Goal: Information Seeking & Learning: Learn about a topic

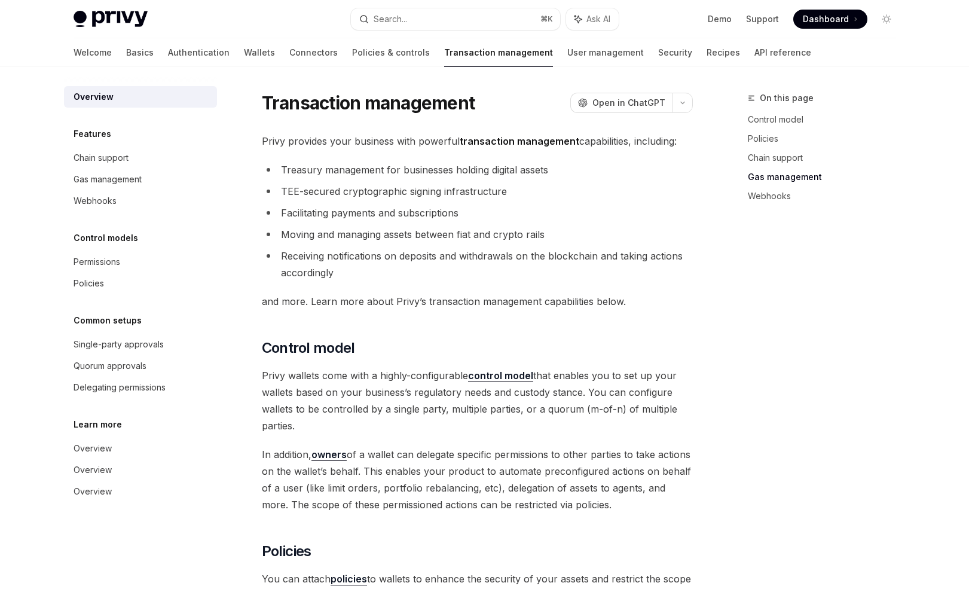
scroll to position [1022, 0]
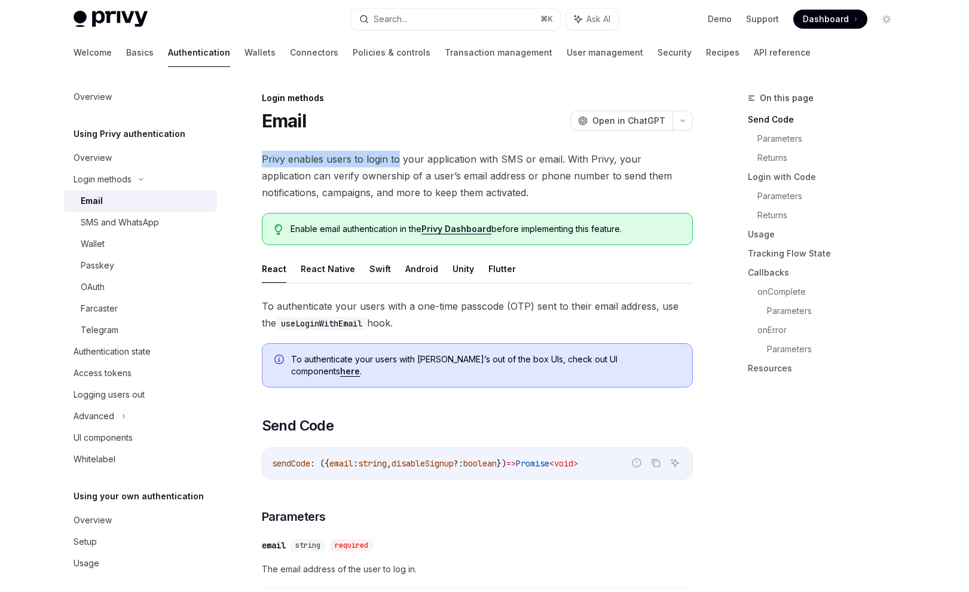
drag, startPoint x: 261, startPoint y: 157, endPoint x: 396, endPoint y: 159, distance: 135.2
click at [396, 159] on span "Privy enables users to login to your application with SMS or email. With Privy,…" at bounding box center [477, 176] width 431 height 50
copy span "Privy enables users to login to"
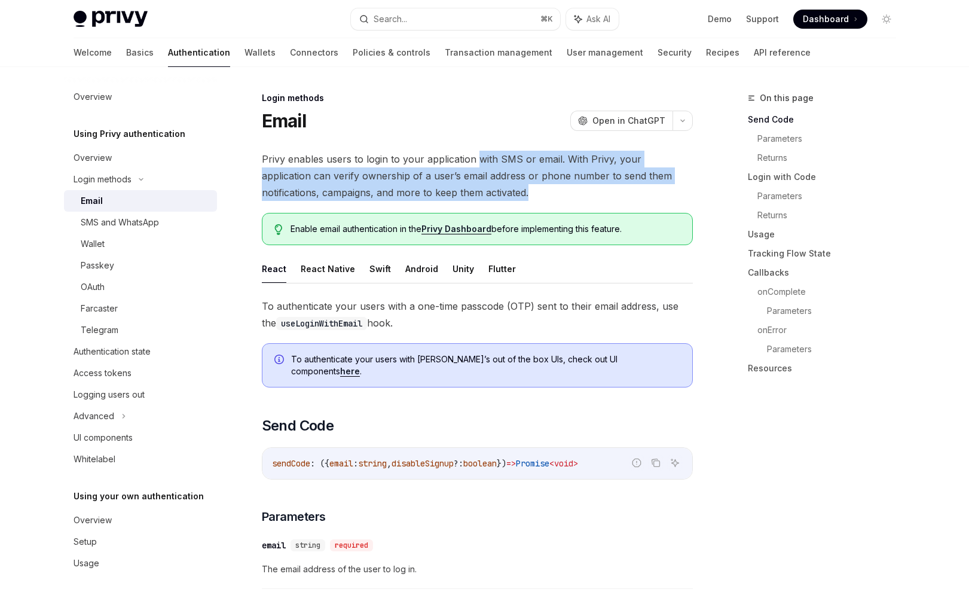
drag, startPoint x: 477, startPoint y: 157, endPoint x: 478, endPoint y: 189, distance: 32.3
click at [478, 189] on span "Privy enables users to login to your application with SMS or email. With Privy,…" at bounding box center [477, 176] width 431 height 50
copy span "with SMS or email. With Privy, your application can verify ownership of a user’…"
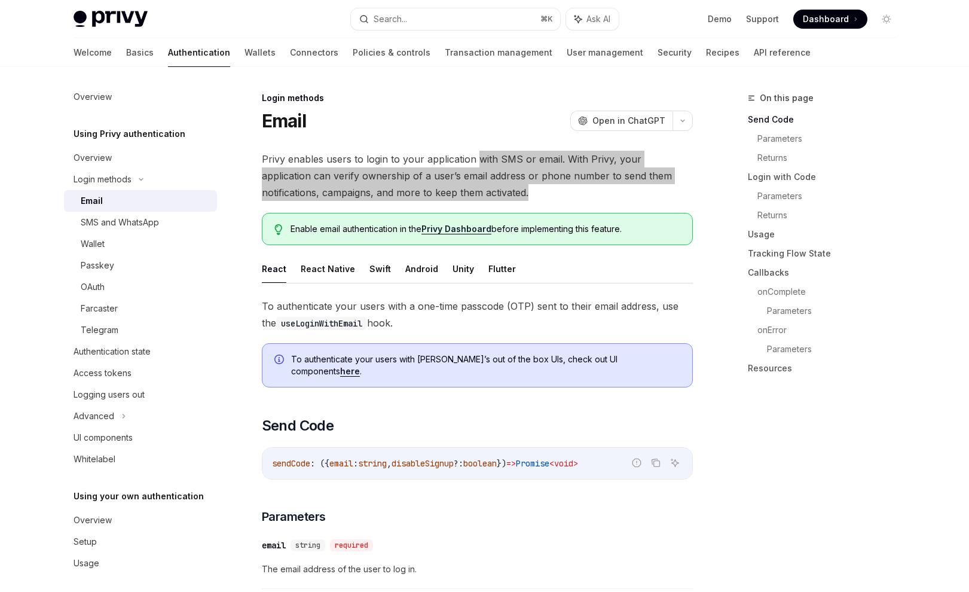
scroll to position [60, 0]
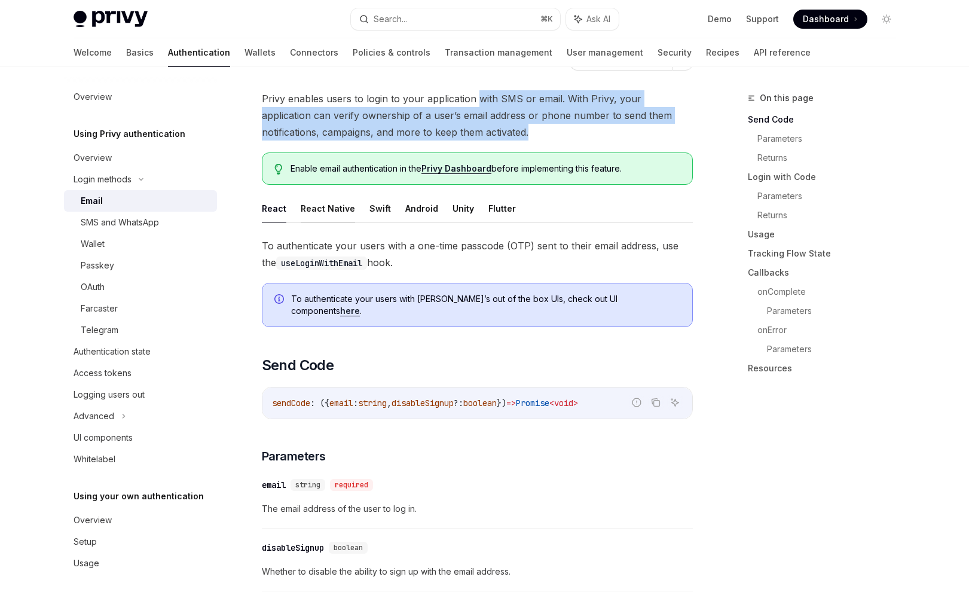
click at [316, 215] on button "React Native" at bounding box center [328, 208] width 54 height 28
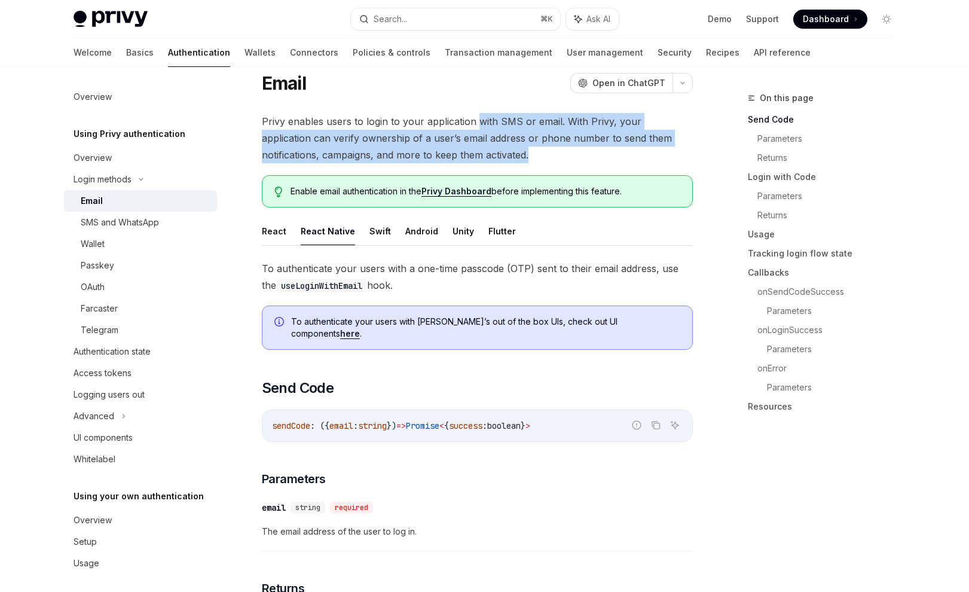
scroll to position [42, 0]
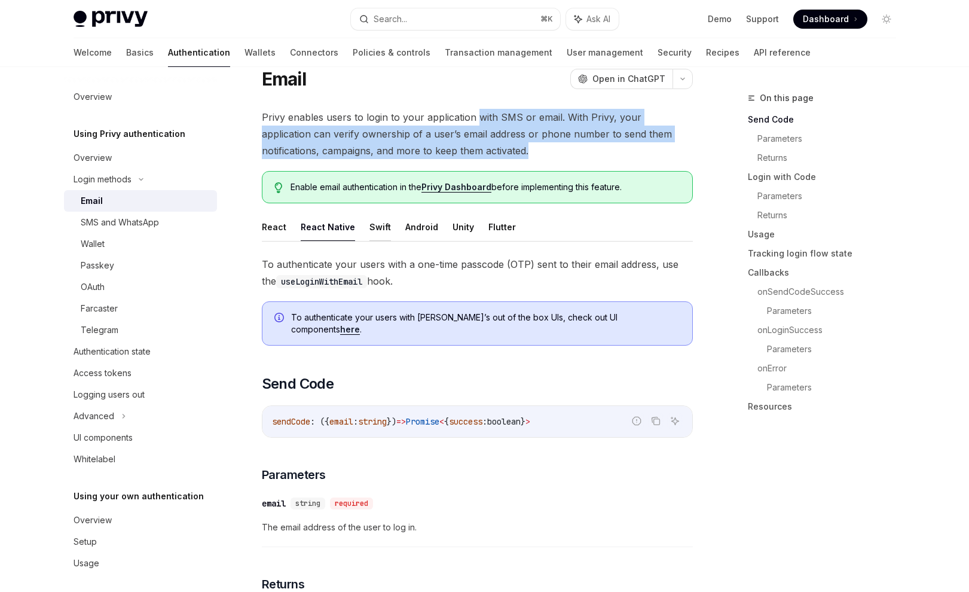
click at [371, 228] on button "Swift" at bounding box center [381, 227] width 22 height 28
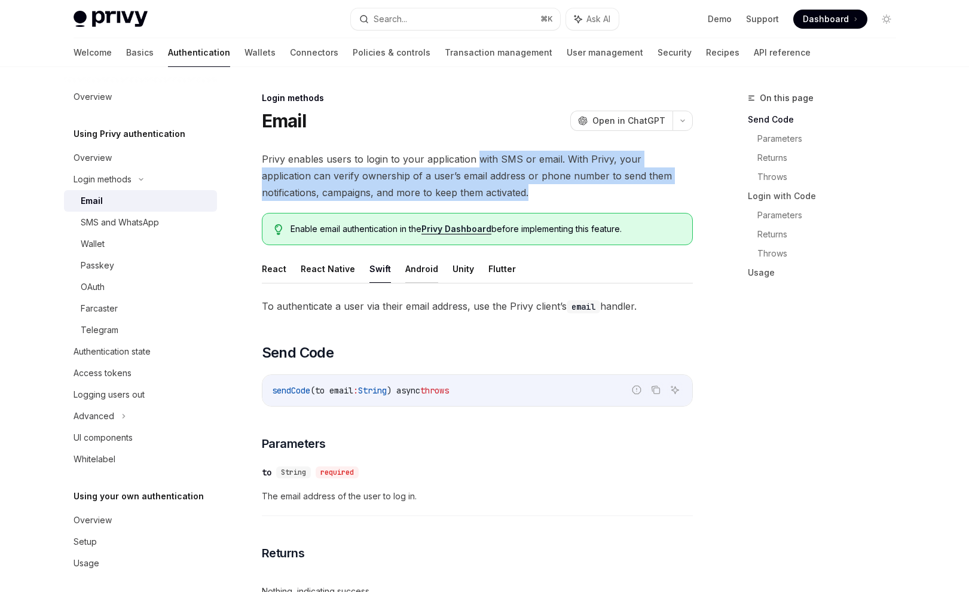
click at [426, 271] on button "Android" at bounding box center [421, 269] width 33 height 28
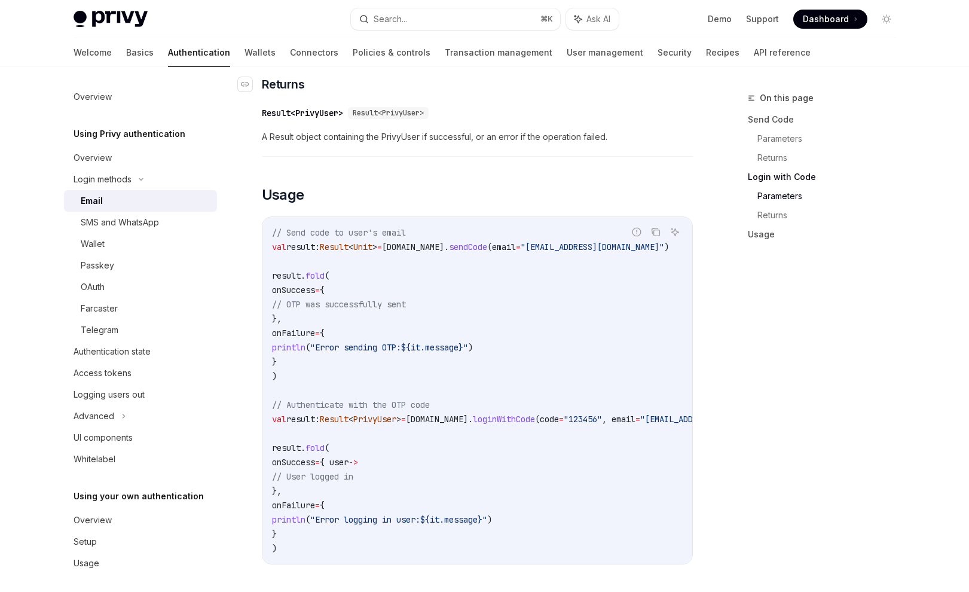
scroll to position [1045, 0]
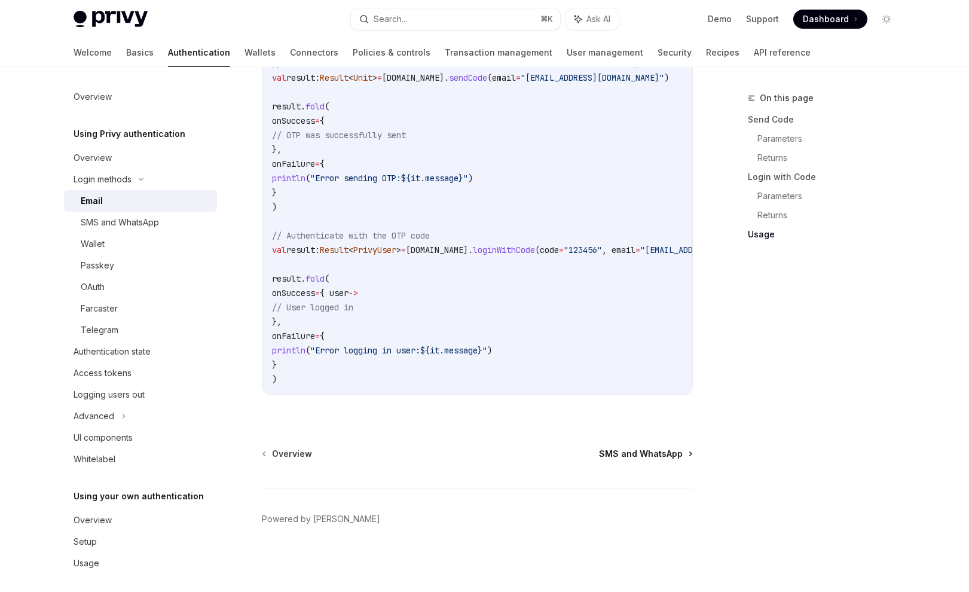
click at [646, 448] on span "SMS and WhatsApp" at bounding box center [641, 454] width 84 height 12
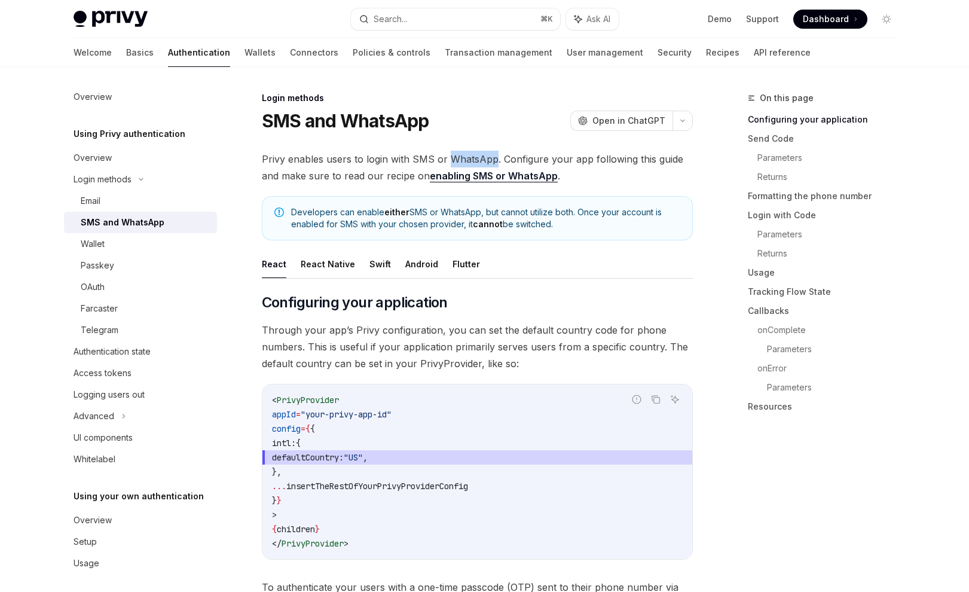
drag, startPoint x: 447, startPoint y: 158, endPoint x: 491, endPoint y: 158, distance: 44.3
click at [491, 158] on span "Privy enables users to login with SMS or WhatsApp. Configure your app following…" at bounding box center [477, 167] width 431 height 33
copy span "WhatsApp"
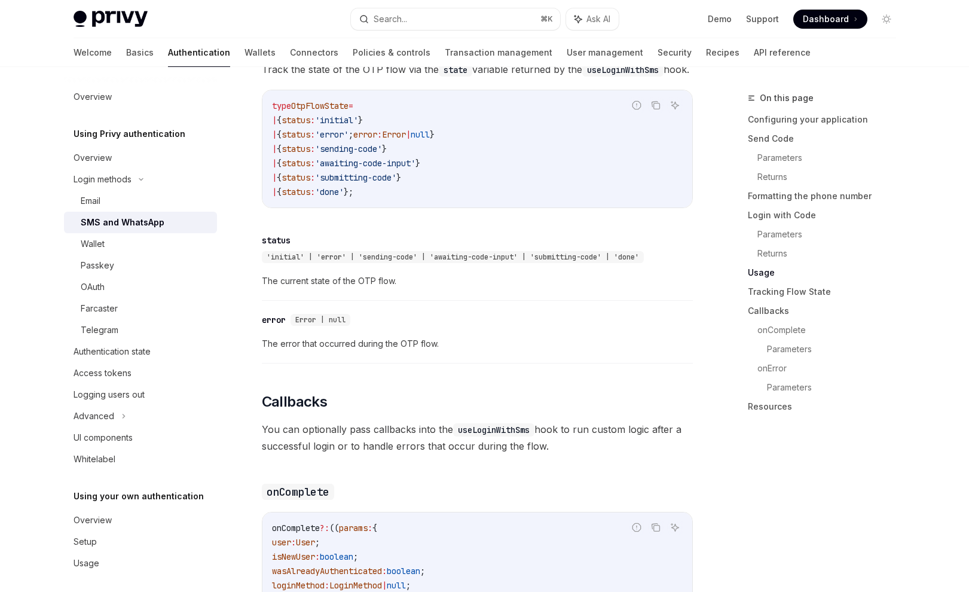
scroll to position [2923, 0]
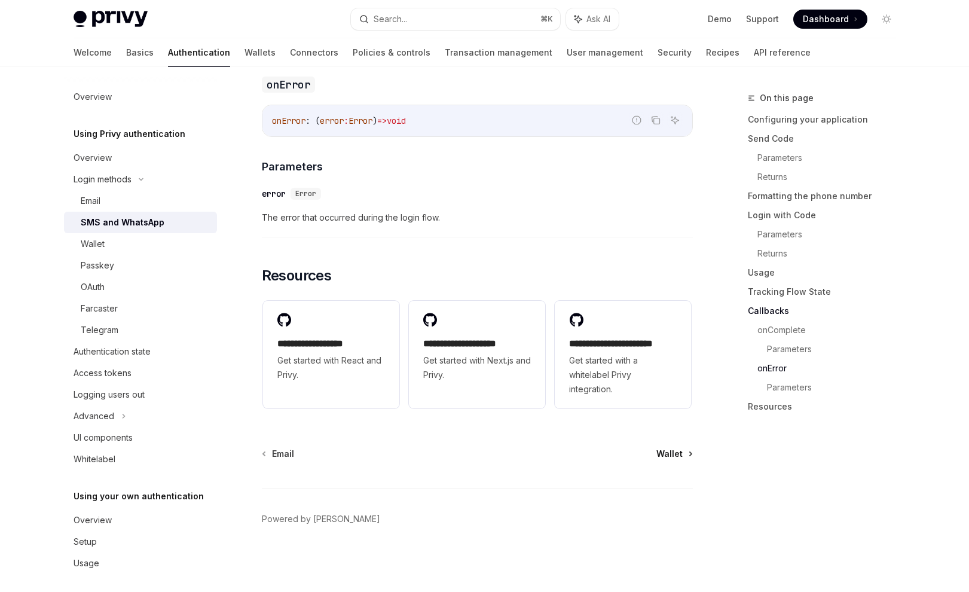
click at [676, 459] on span "Wallet" at bounding box center [670, 454] width 26 height 12
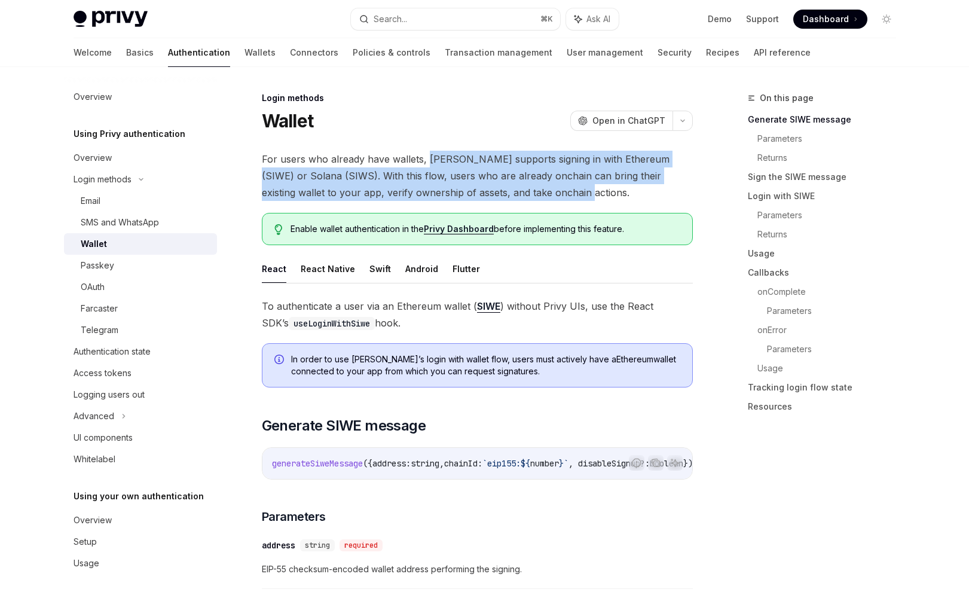
drag, startPoint x: 428, startPoint y: 157, endPoint x: 516, endPoint y: 187, distance: 93.4
click at [525, 188] on span "For users who already have wallets, [PERSON_NAME] supports signing in with Ethe…" at bounding box center [477, 176] width 431 height 50
copy span "Privy supports signing in with Ethereum (SIWE) or Solana (SIWS). With this flow…"
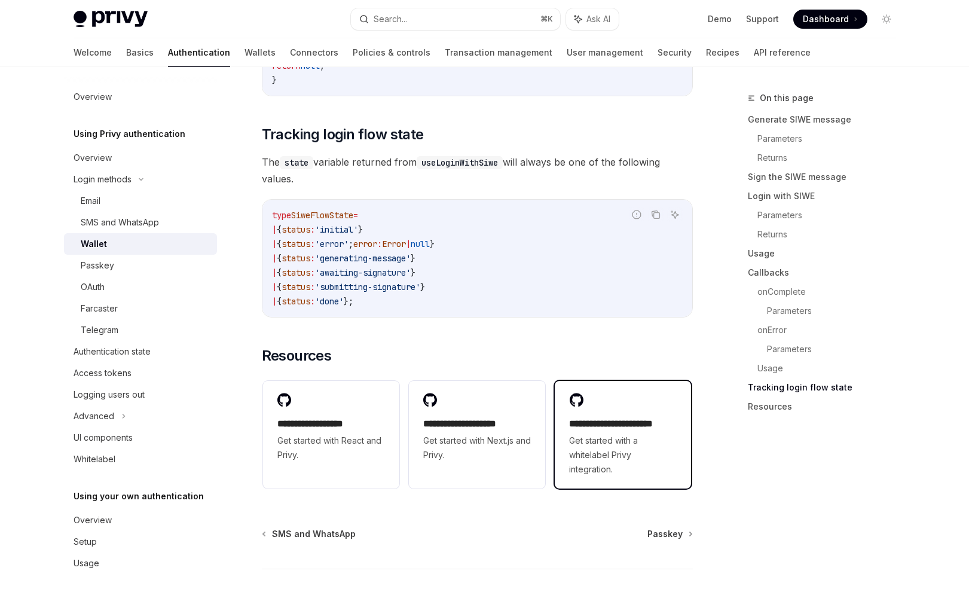
scroll to position [3040, 0]
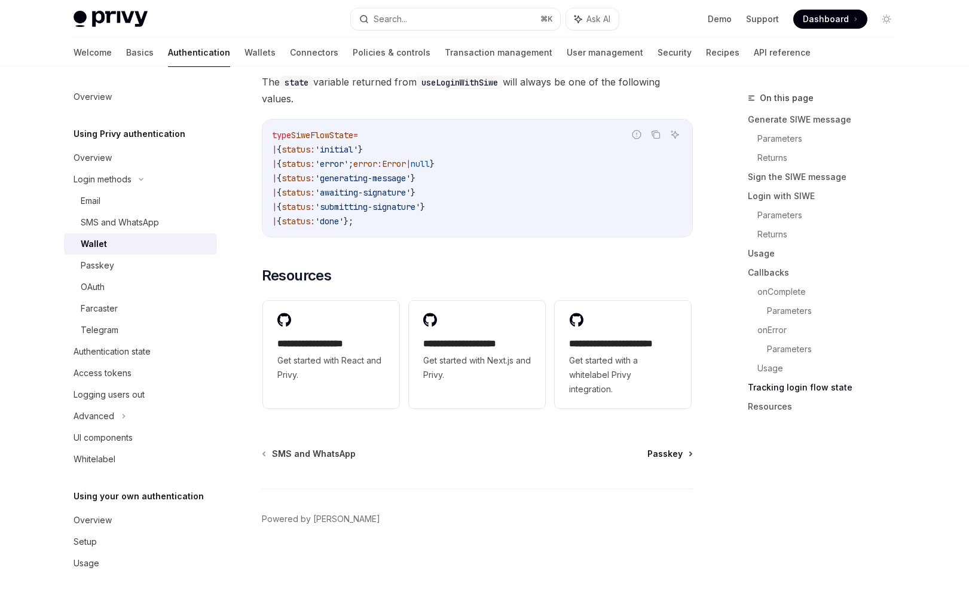
click at [670, 451] on span "Passkey" at bounding box center [665, 454] width 35 height 12
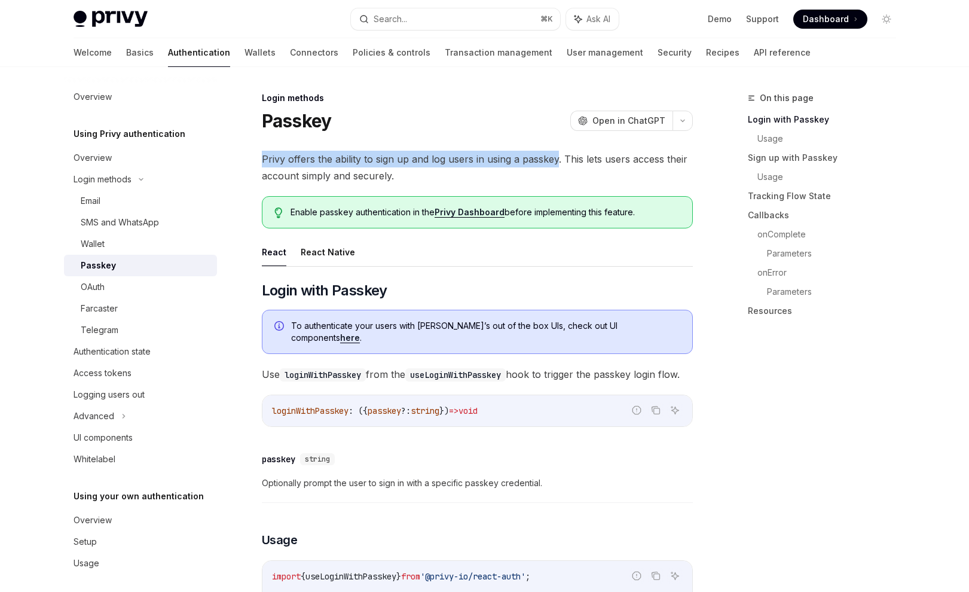
drag, startPoint x: 260, startPoint y: 157, endPoint x: 541, endPoint y: 159, distance: 280.5
copy span "Privy offers the ability to sign up and log users in using a passkey"
click at [135, 286] on div "OAuth" at bounding box center [145, 287] width 129 height 14
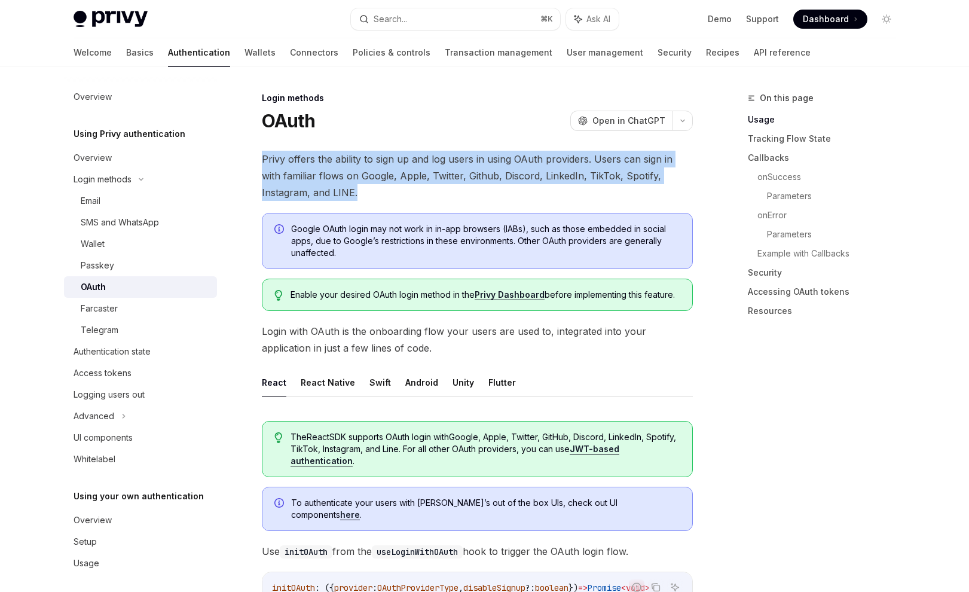
drag, startPoint x: 263, startPoint y: 156, endPoint x: 567, endPoint y: 185, distance: 305.1
click at [567, 185] on span "Privy offers the ability to sign up and log users in using OAuth providers. Use…" at bounding box center [477, 176] width 431 height 50
copy span "Privy offers the ability to sign up and log users in using OAuth providers. Use…"
click at [119, 311] on div "Farcaster" at bounding box center [145, 308] width 129 height 14
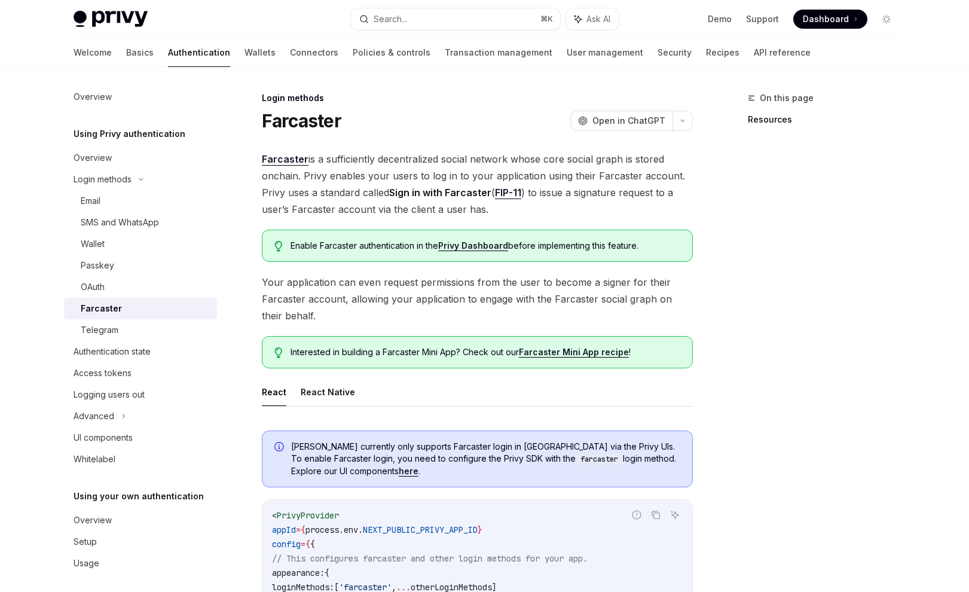
click at [289, 126] on h1 "Farcaster" at bounding box center [302, 121] width 80 height 22
copy h1 "Farcaster"
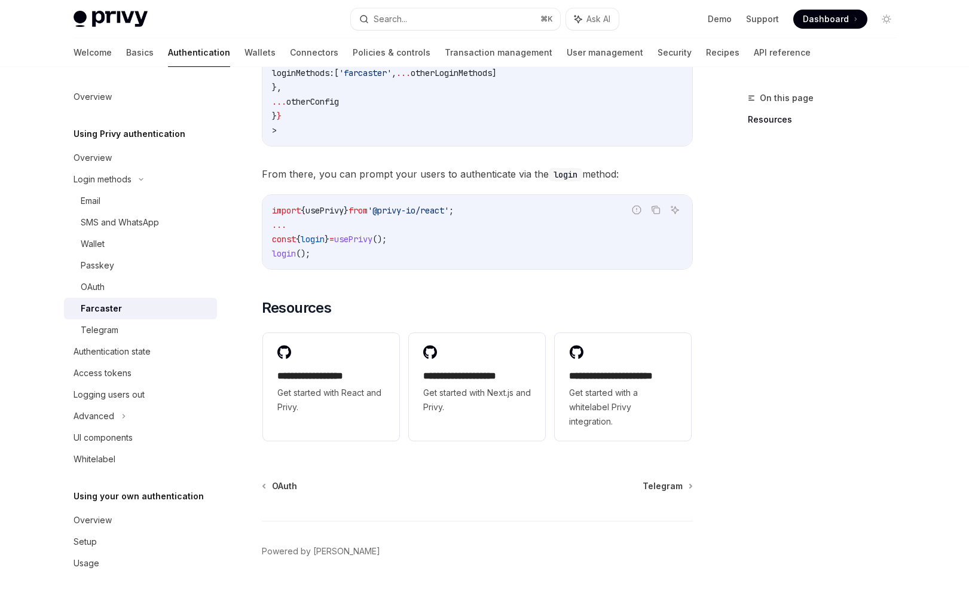
scroll to position [546, 0]
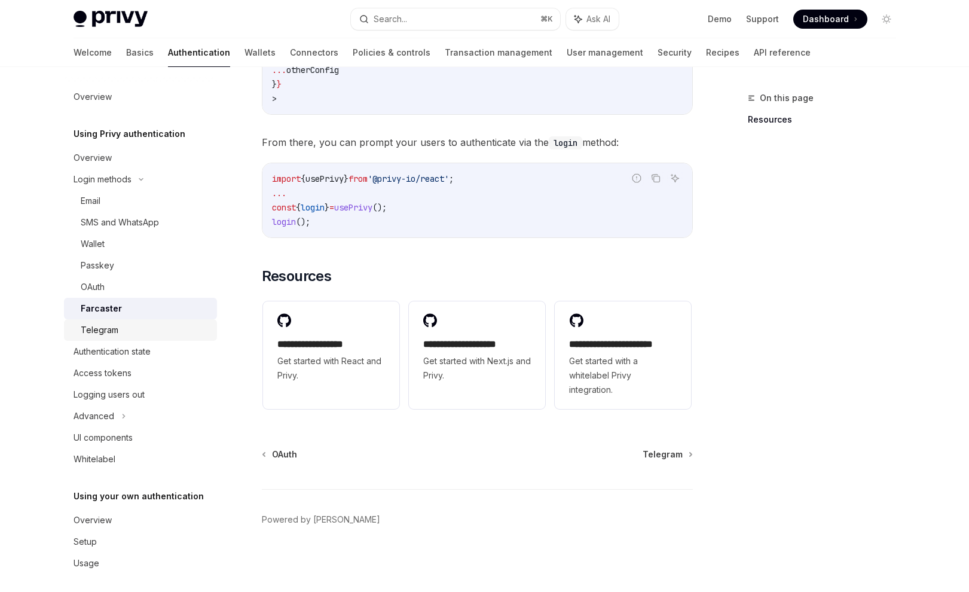
click at [147, 327] on div "Telegram" at bounding box center [145, 330] width 129 height 14
type textarea "*"
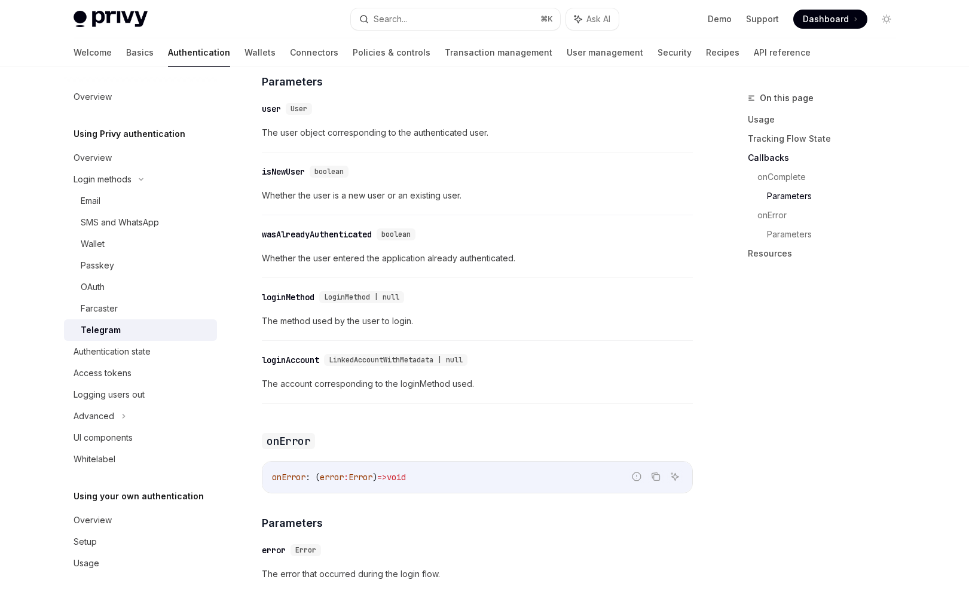
scroll to position [1484, 0]
